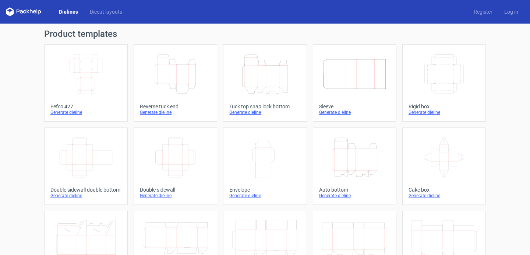
click at [95, 83] on icon "Width Depth Height" at bounding box center [85, 73] width 65 height 41
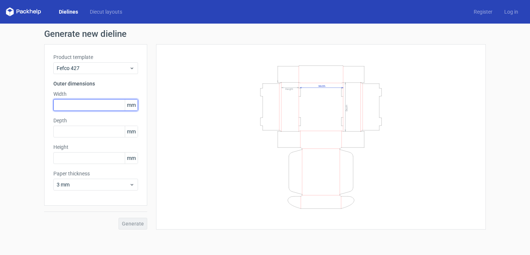
click at [96, 107] on input "text" at bounding box center [95, 105] width 85 height 12
paste input "270"
type input "270"
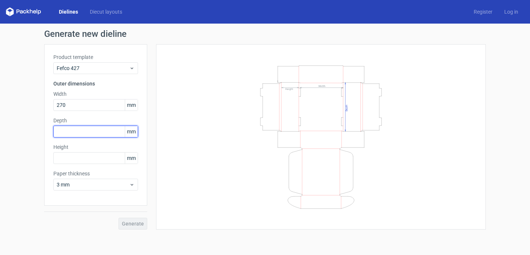
click at [91, 131] on input "text" at bounding box center [95, 132] width 85 height 12
paste input "165"
type input "165"
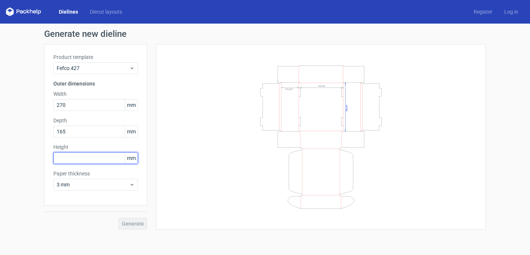
click at [84, 157] on input "text" at bounding box center [95, 158] width 85 height 12
paste input "165"
type input "100"
click at [137, 225] on span "Generate" at bounding box center [133, 223] width 22 height 5
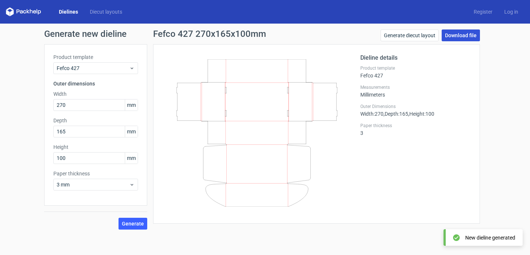
click at [455, 40] on link "Download file" at bounding box center [461, 35] width 38 height 12
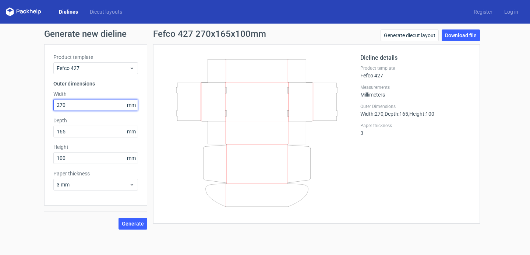
click at [117, 102] on input "270" at bounding box center [95, 105] width 85 height 12
paste input "34"
type input "340"
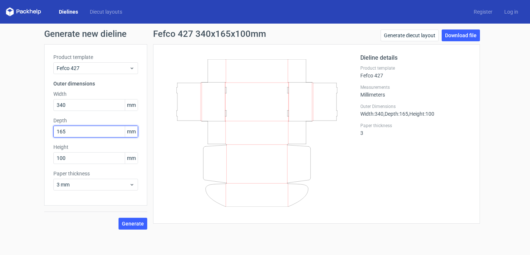
click at [102, 135] on input "165" at bounding box center [95, 132] width 85 height 12
paste input "280"
type input "280"
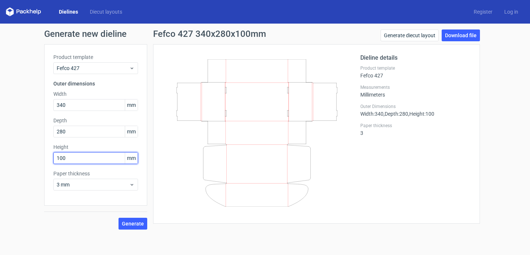
click at [78, 154] on input "100" at bounding box center [95, 158] width 85 height 12
paste input "1"
type input "110"
click at [129, 223] on span "Generate" at bounding box center [133, 223] width 22 height 5
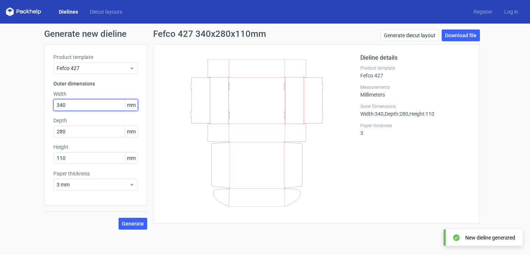
click at [100, 109] on input "340" at bounding box center [95, 105] width 85 height 12
paste input "2"
type input "320"
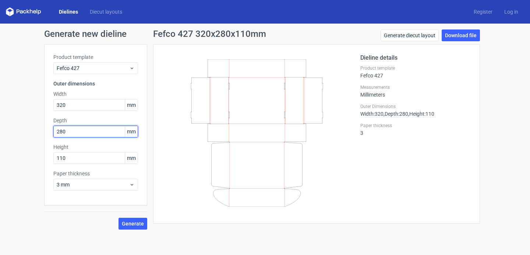
click at [88, 137] on input "280" at bounding box center [95, 132] width 85 height 12
paste input "05"
type input "205"
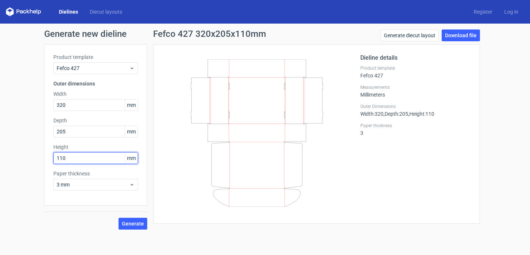
click at [104, 154] on input "110" at bounding box center [95, 158] width 85 height 12
paste input "0"
type input "100"
click at [127, 222] on span "Generate" at bounding box center [133, 223] width 22 height 5
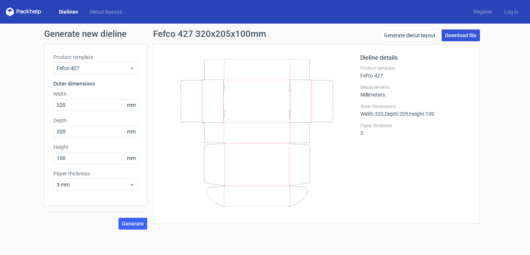
click at [455, 32] on link "Download file" at bounding box center [461, 35] width 38 height 12
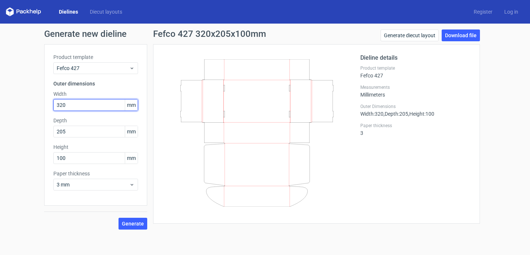
click at [94, 106] on input "320" at bounding box center [95, 105] width 85 height 12
paste input "4"
type input "340"
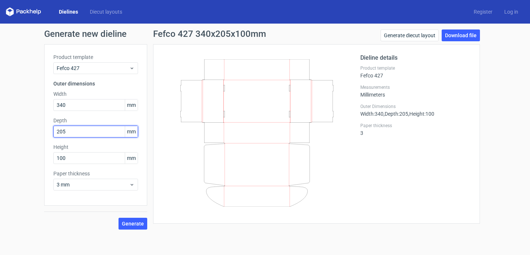
click at [81, 135] on input "205" at bounding box center [95, 132] width 85 height 12
paste input "80"
type input "280"
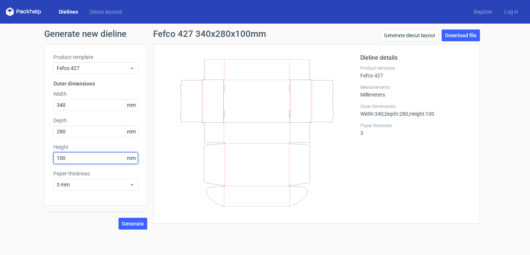
click at [70, 159] on input "100" at bounding box center [95, 158] width 85 height 12
type input "110"
click at [124, 222] on span "Generate" at bounding box center [133, 223] width 22 height 5
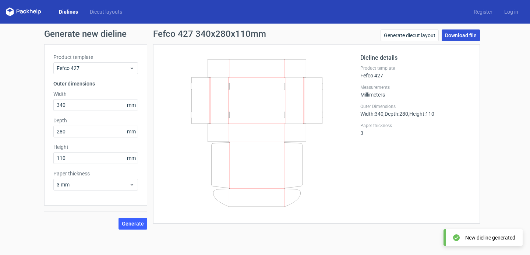
click at [458, 36] on link "Download file" at bounding box center [461, 35] width 38 height 12
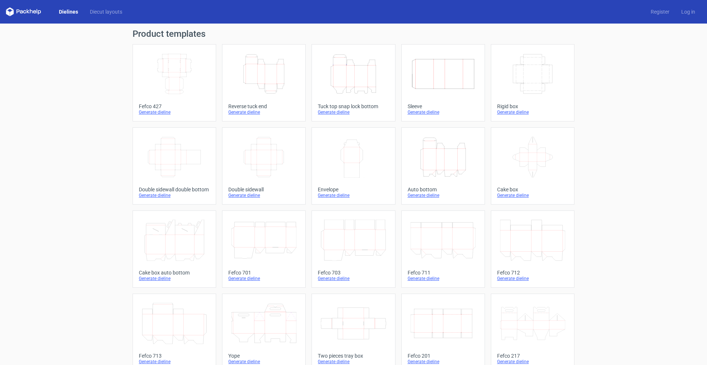
click at [172, 90] on icon "Width Depth Height" at bounding box center [174, 73] width 65 height 41
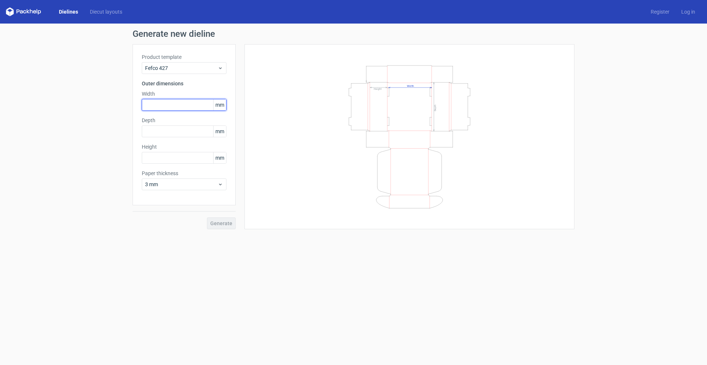
click at [192, 104] on input "text" at bounding box center [184, 105] width 85 height 12
type input "215"
type input "155"
click at [161, 158] on input "text" at bounding box center [184, 158] width 85 height 12
type input "100"
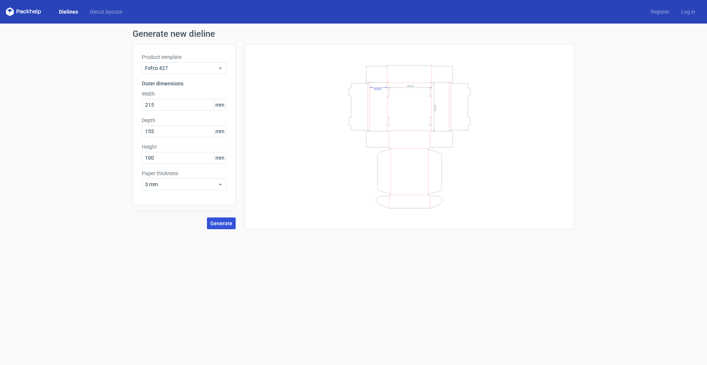
click at [226, 218] on button "Generate" at bounding box center [221, 224] width 29 height 12
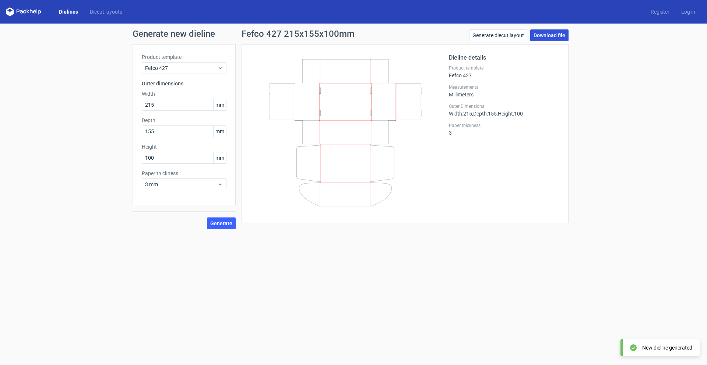
click at [557, 39] on link "Download file" at bounding box center [549, 35] width 38 height 12
